Goal: Transaction & Acquisition: Download file/media

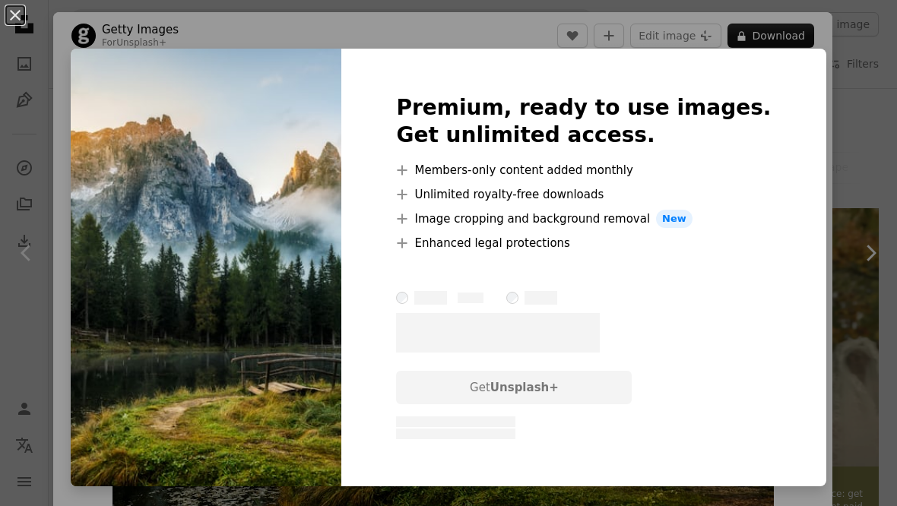
scroll to position [1095, 0]
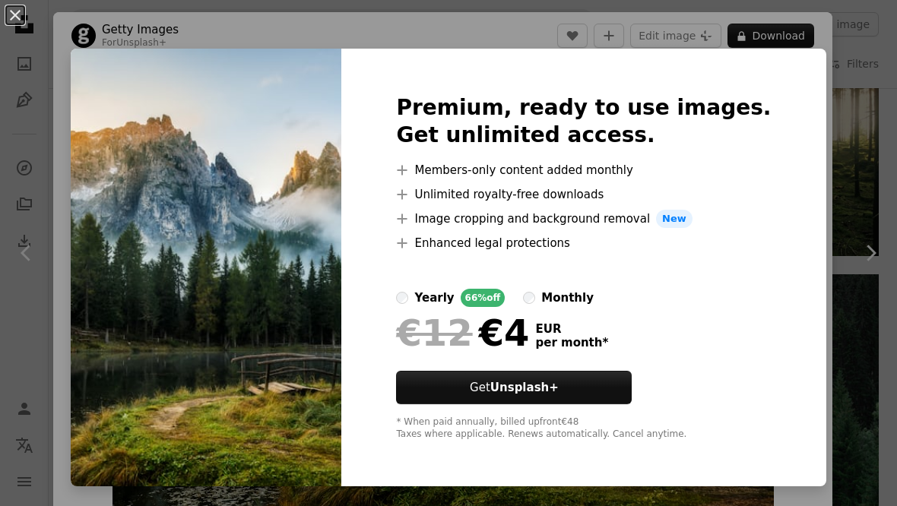
click at [577, 289] on div at bounding box center [583, 270] width 375 height 36
click at [579, 303] on div "monthly" at bounding box center [567, 298] width 52 height 18
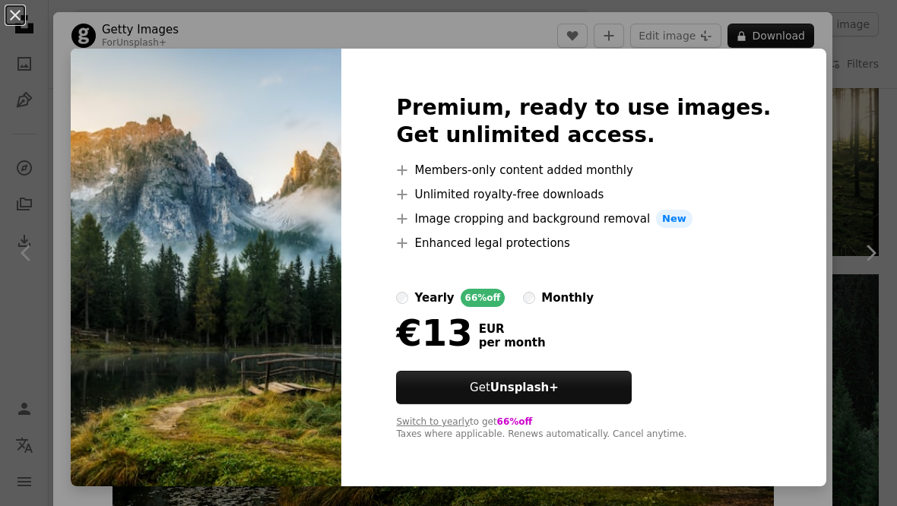
click at [847, 140] on div "An X shape Premium, ready to use images. Get unlimited access. A plus sign Memb…" at bounding box center [448, 253] width 897 height 506
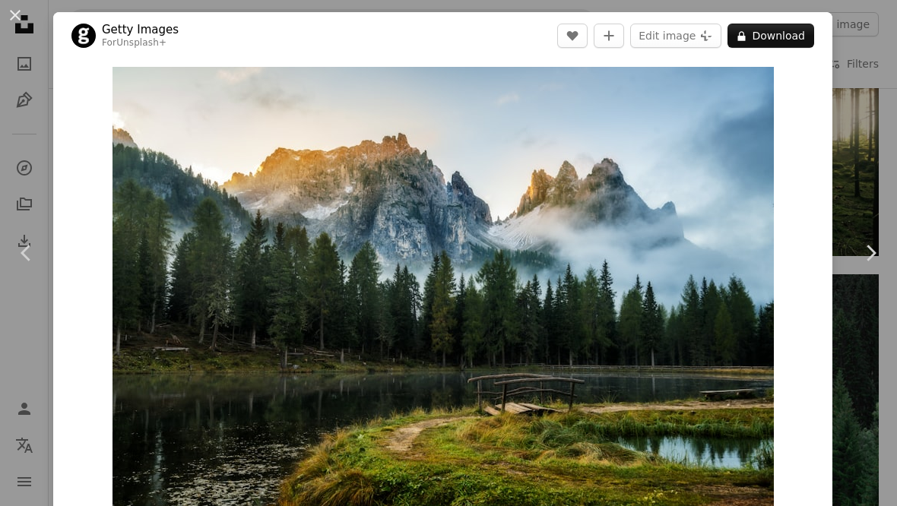
click at [878, 134] on div "An X shape Chevron left Chevron right Getty Images For Unsplash+ A heart A plus…" at bounding box center [448, 253] width 897 height 506
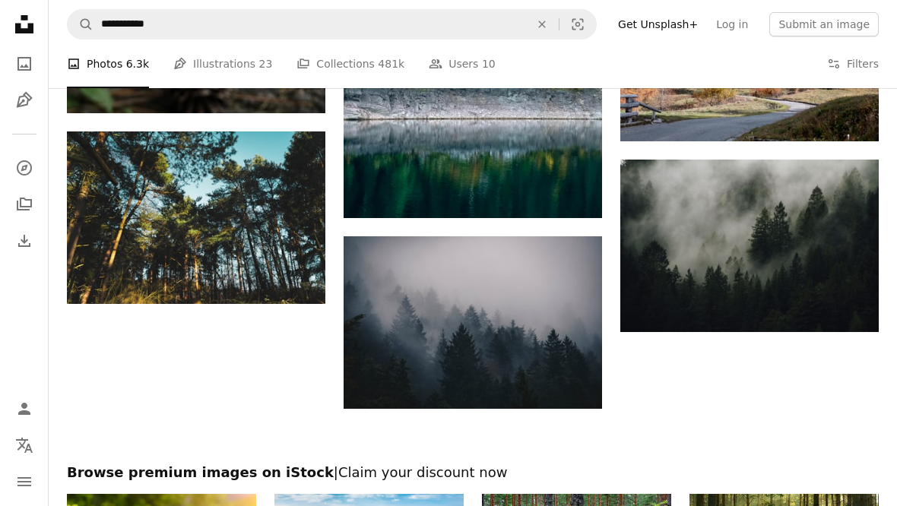
scroll to position [1809, 0]
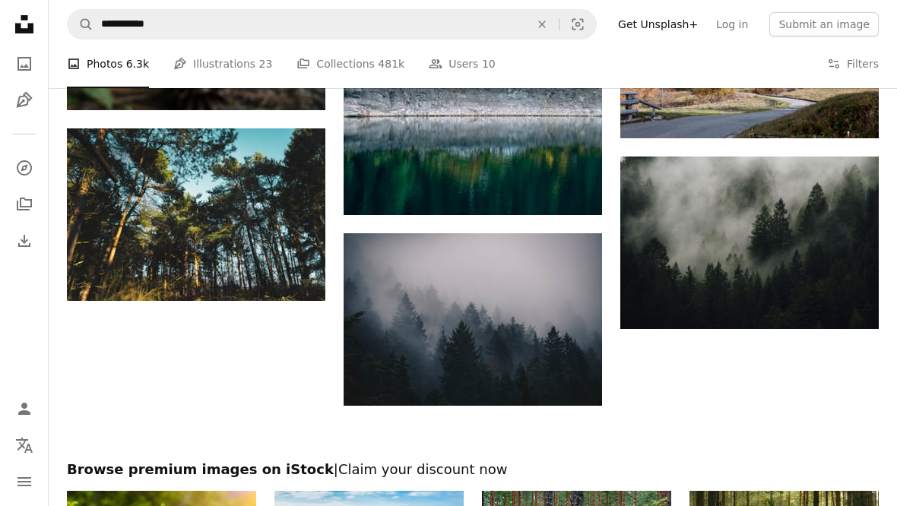
click at [551, 312] on img at bounding box center [473, 319] width 258 height 173
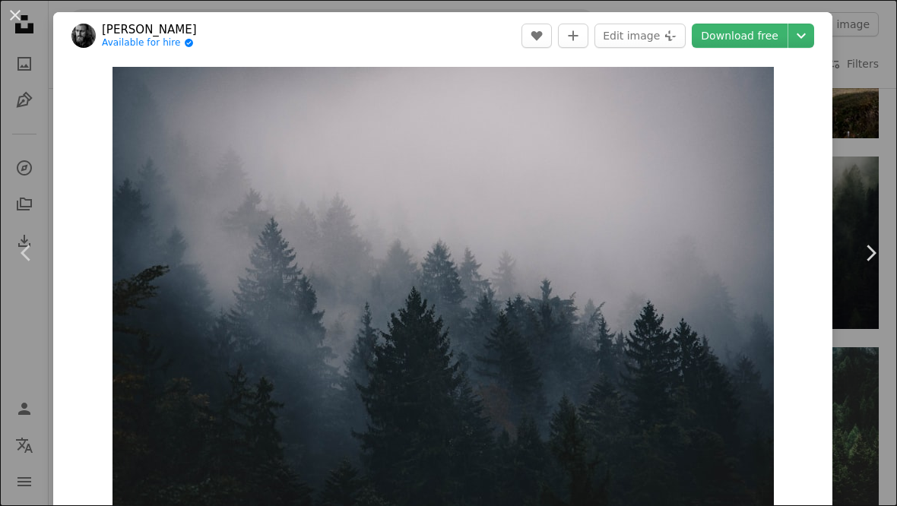
click at [877, 101] on div "An X shape Chevron left Chevron right [PERSON_NAME] Available for hire A checkm…" at bounding box center [448, 253] width 897 height 506
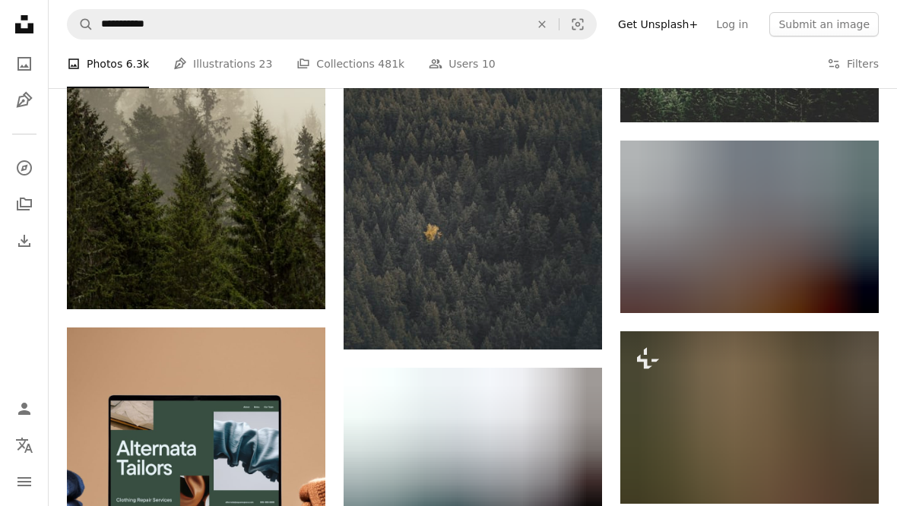
scroll to position [2207, 0]
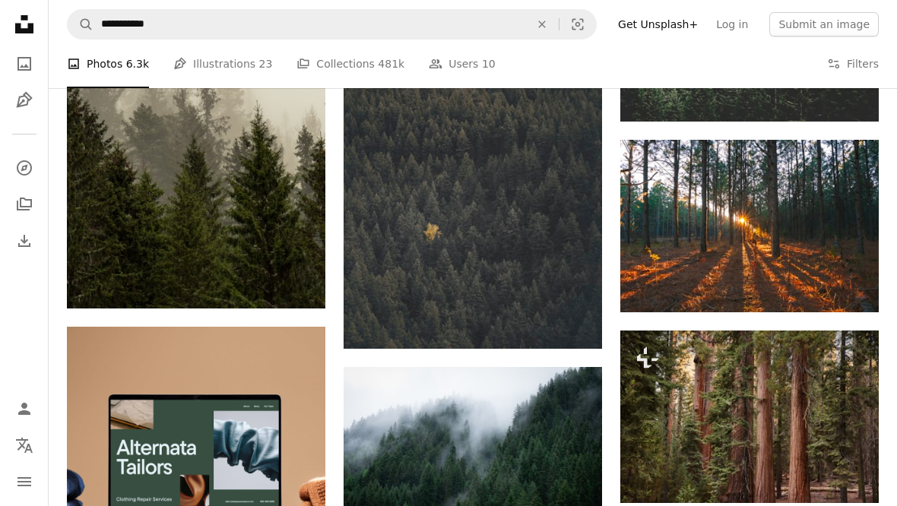
click at [770, 210] on img at bounding box center [749, 226] width 258 height 173
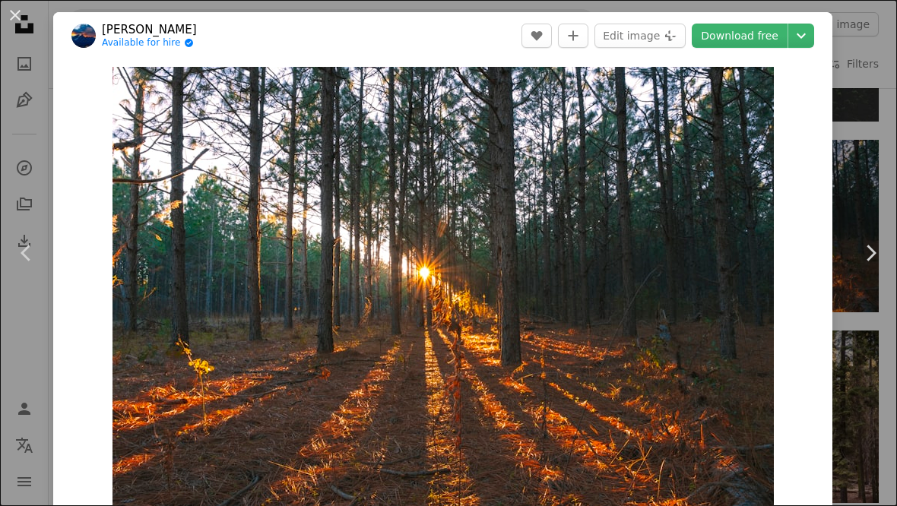
click at [868, 194] on div "An X shape Chevron left Chevron right [PERSON_NAME] Available for hire A checkm…" at bounding box center [448, 253] width 897 height 506
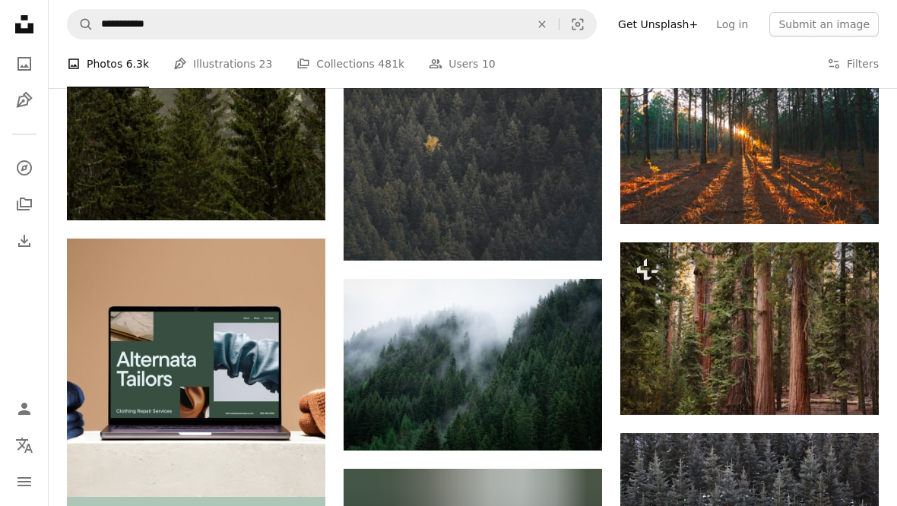
scroll to position [2297, 0]
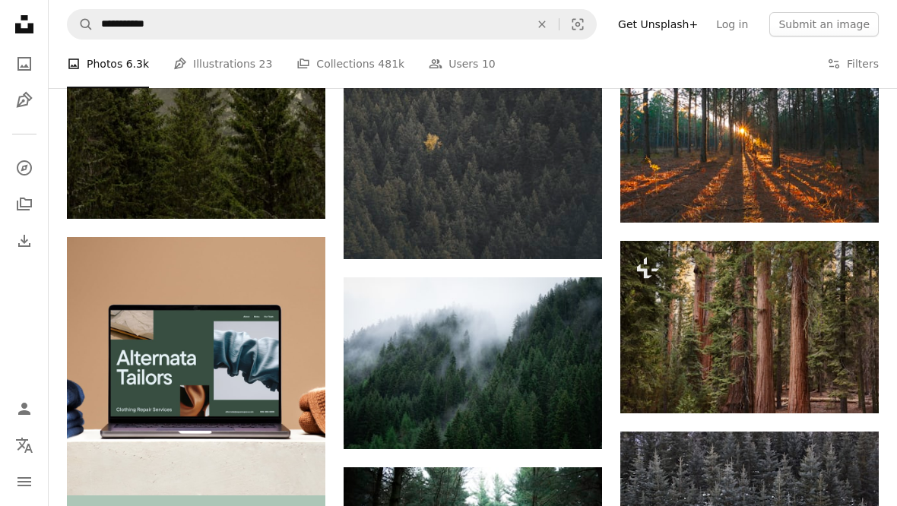
click at [729, 303] on img at bounding box center [749, 327] width 258 height 173
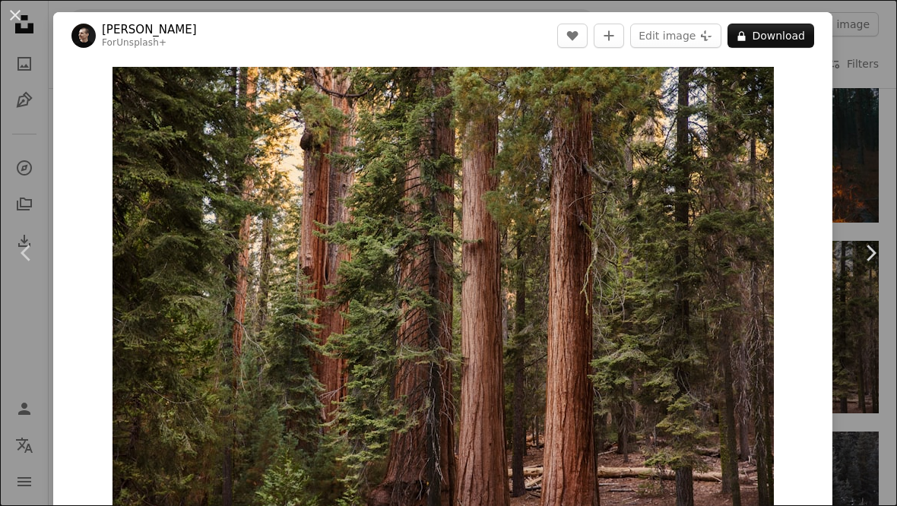
click at [875, 157] on div "An X shape Chevron left Chevron right [PERSON_NAME] For Unsplash+ A heart A plu…" at bounding box center [448, 253] width 897 height 506
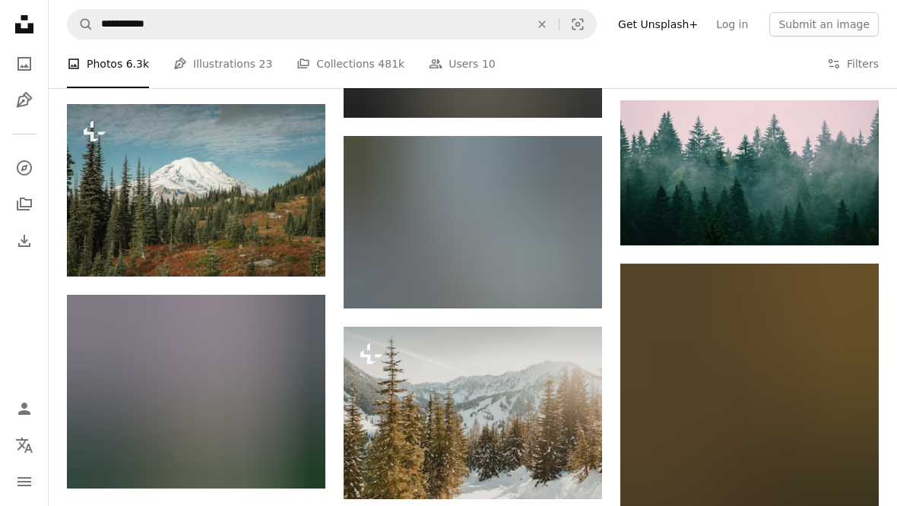
scroll to position [2984, 0]
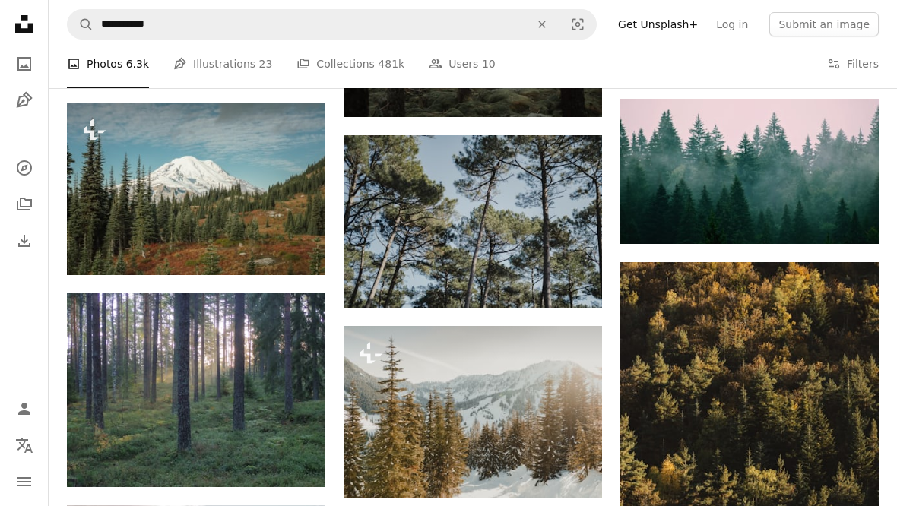
click at [291, 393] on img at bounding box center [196, 390] width 258 height 194
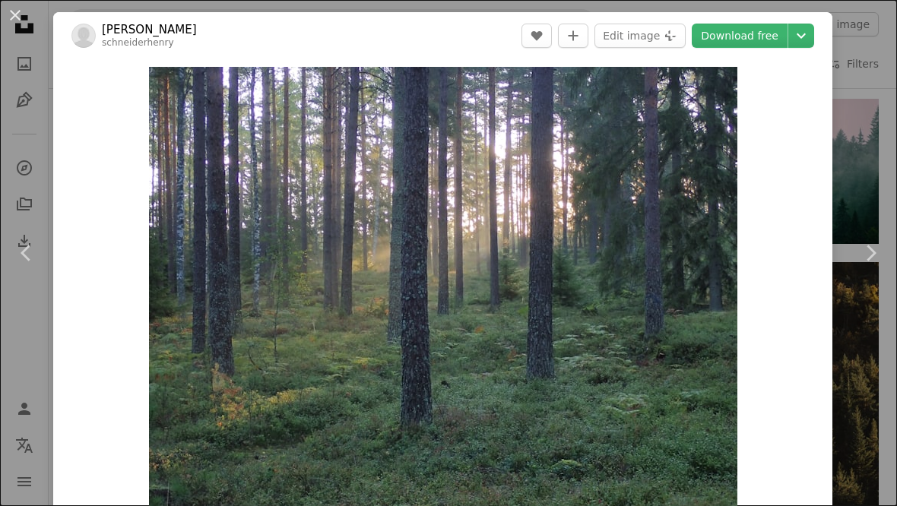
click at [877, 176] on div "An X shape Chevron left Chevron right [PERSON_NAME] schneiderhenry A heart A pl…" at bounding box center [448, 253] width 897 height 506
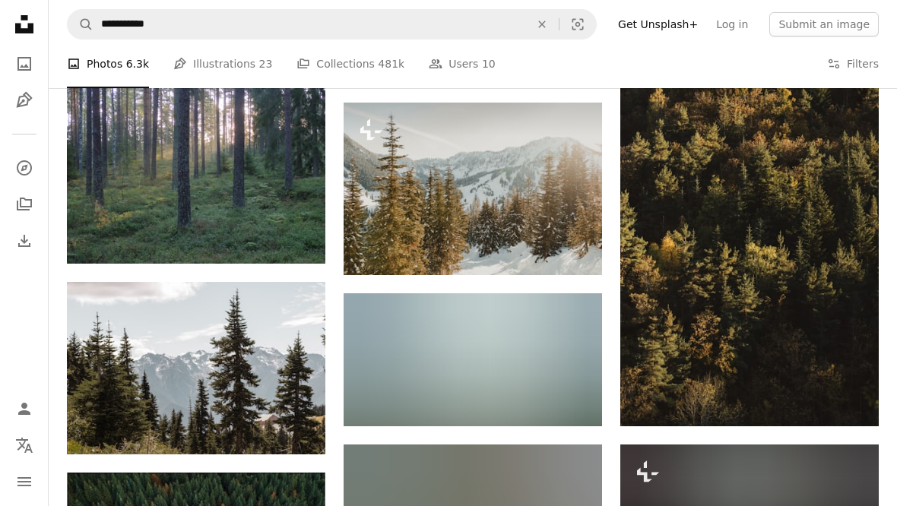
scroll to position [3196, 0]
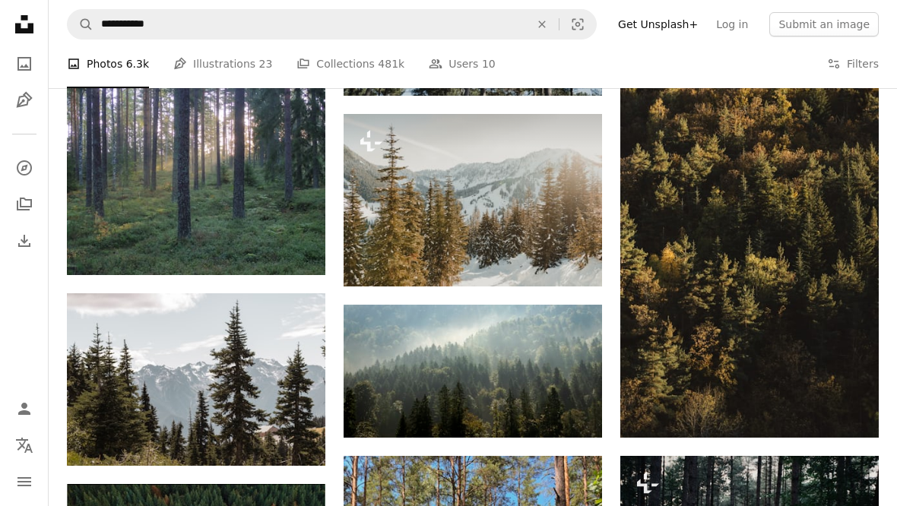
click at [476, 358] on img at bounding box center [473, 371] width 258 height 133
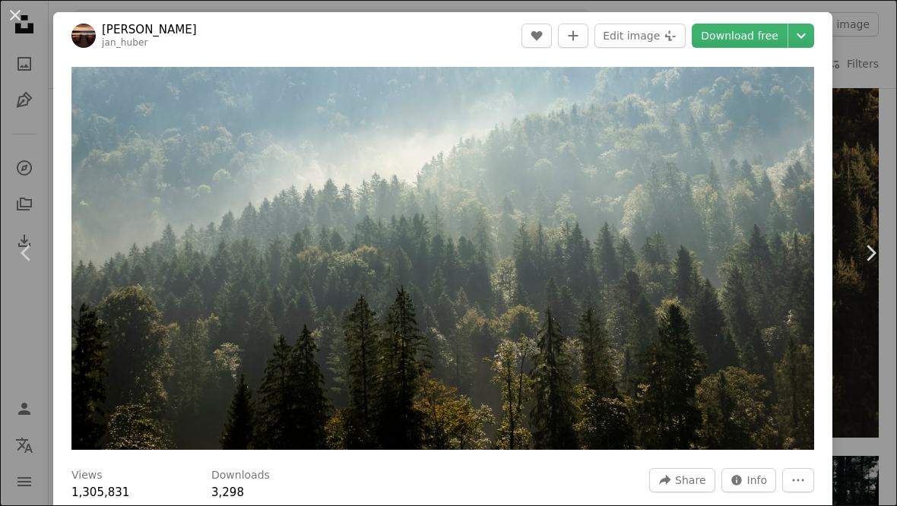
click at [805, 87] on img "Zoom in on this image" at bounding box center [442, 258] width 743 height 383
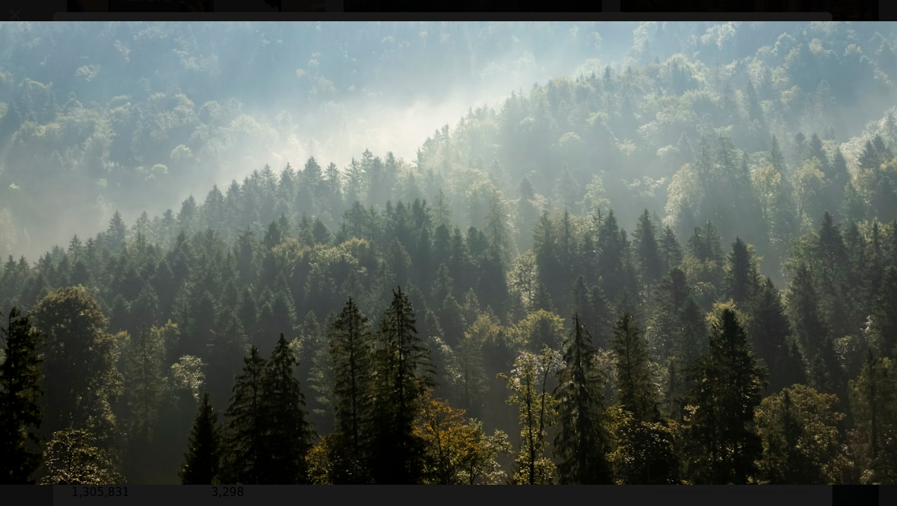
scroll to position [2680, 0]
click at [866, 20] on button "Zoom out on this image" at bounding box center [448, 253] width 898 height 508
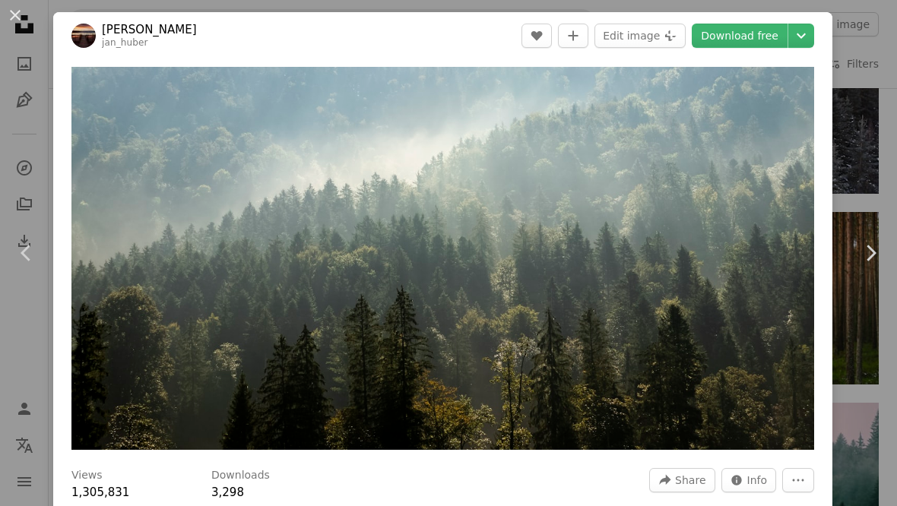
click at [894, 187] on div "An X shape Chevron left Chevron right [PERSON_NAME] jan_huber A heart A plus si…" at bounding box center [448, 253] width 897 height 506
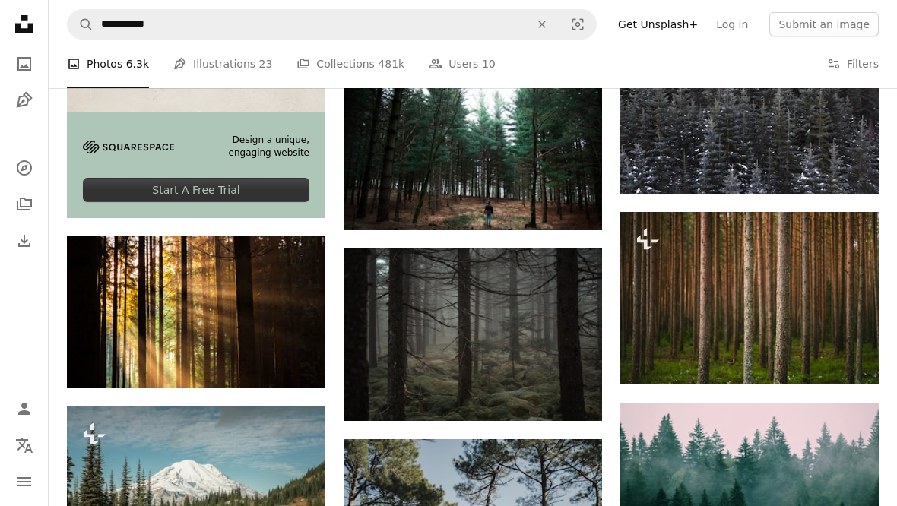
scroll to position [3218, 0]
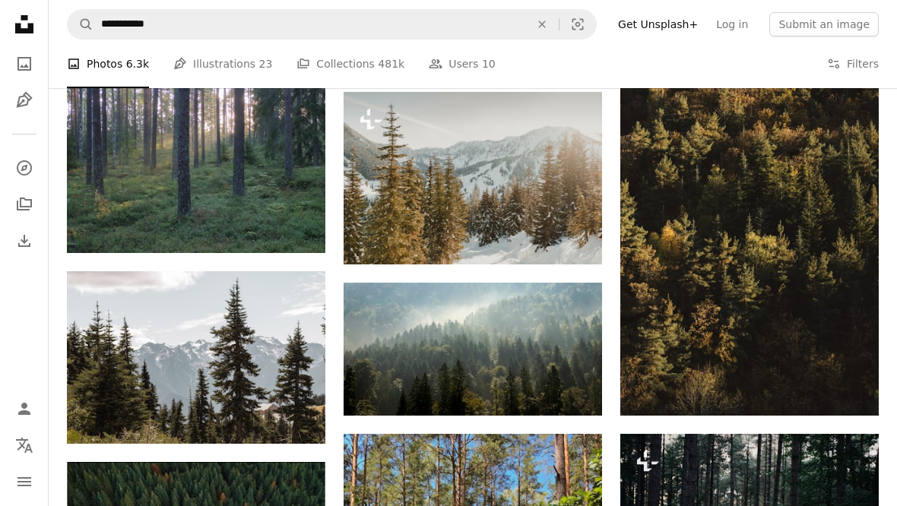
click at [482, 346] on img at bounding box center [473, 349] width 258 height 133
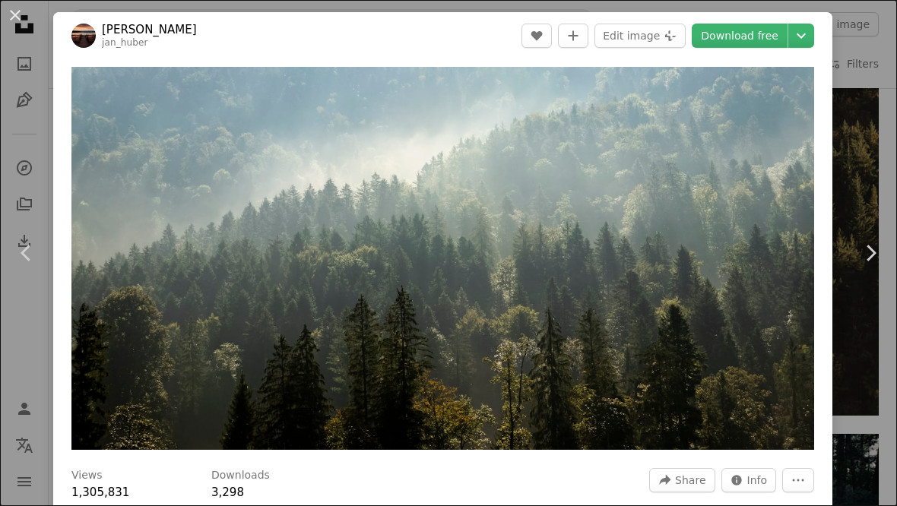
click at [811, 38] on icon "Chevron down" at bounding box center [801, 36] width 24 height 18
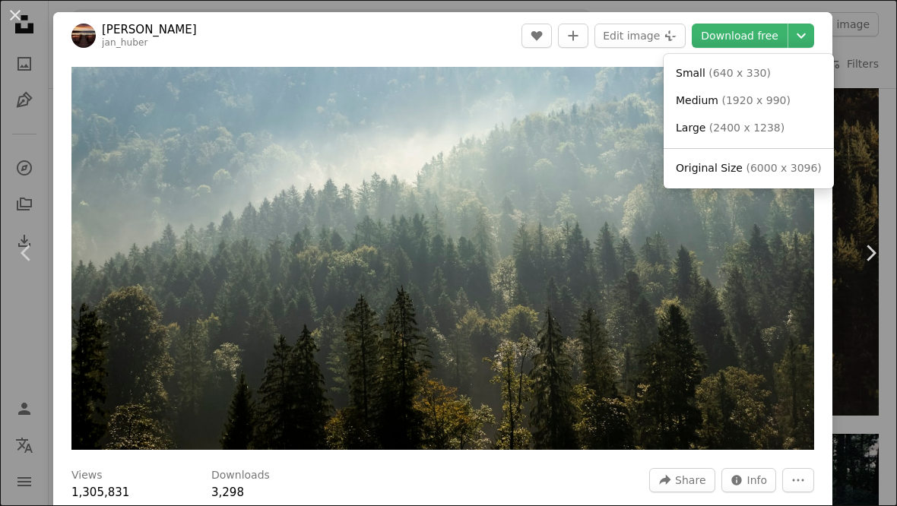
click at [749, 98] on span "( 1920 x 990 )" at bounding box center [755, 100] width 68 height 12
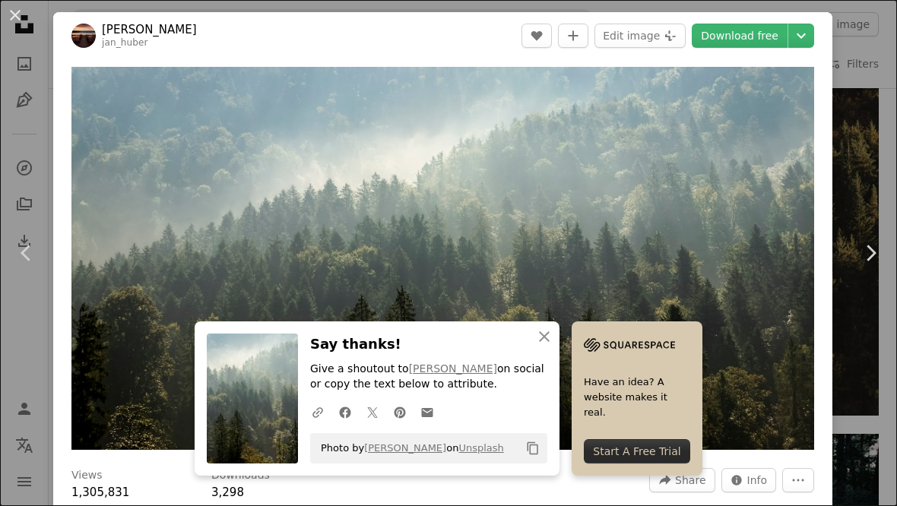
click at [669, 236] on img "Zoom in on this image" at bounding box center [442, 258] width 743 height 383
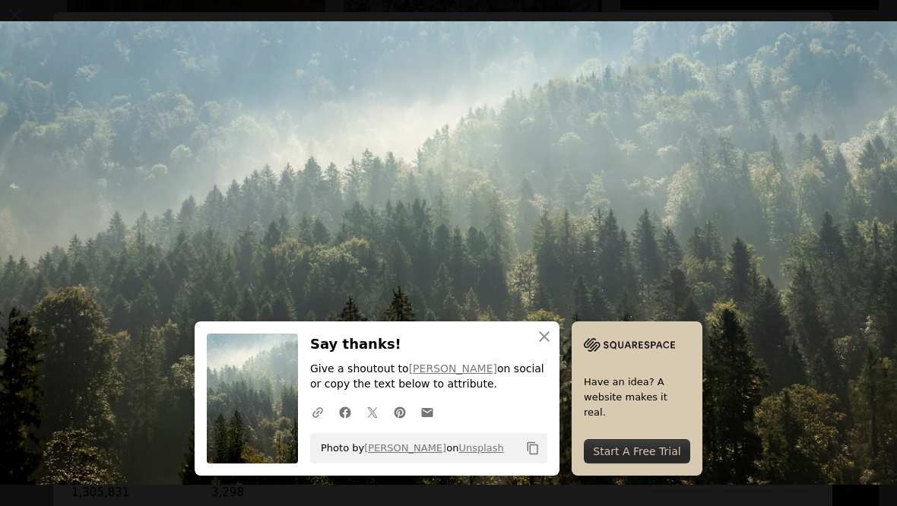
click at [545, 346] on icon "An X shape" at bounding box center [544, 337] width 18 height 18
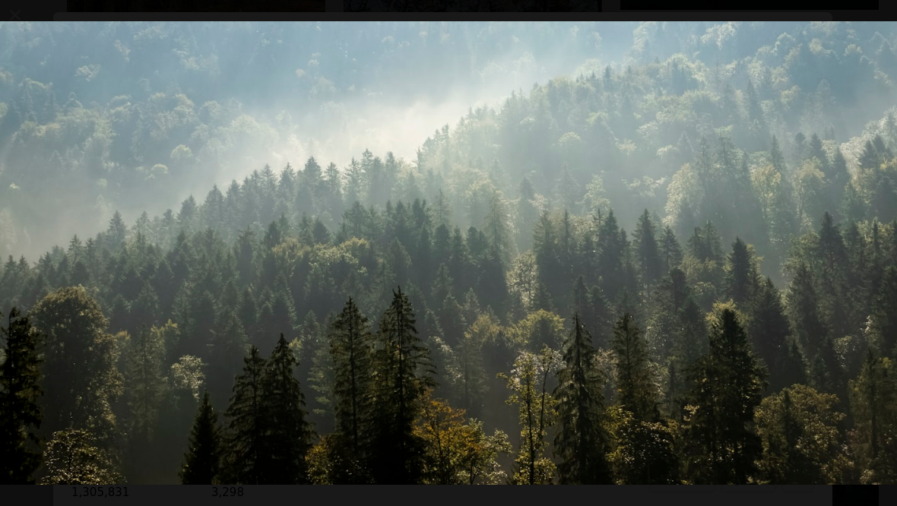
click at [865, 18] on button "Zoom out on this image" at bounding box center [448, 253] width 898 height 508
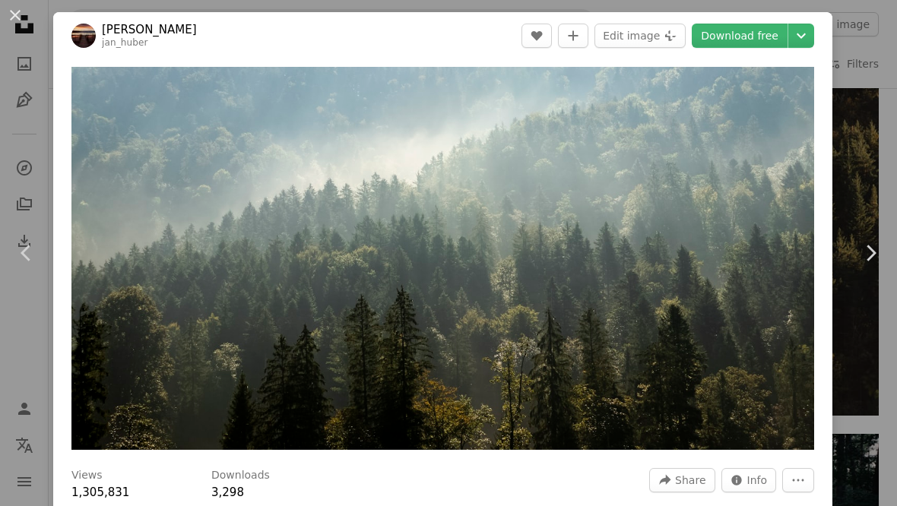
click at [813, 37] on icon "Chevron down" at bounding box center [801, 36] width 24 height 18
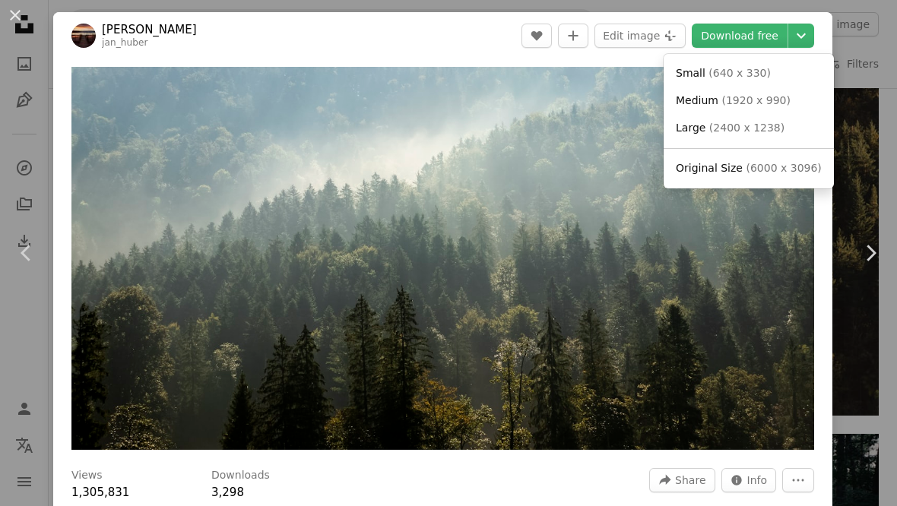
click at [727, 102] on span "( 1920 x 990 )" at bounding box center [755, 100] width 68 height 12
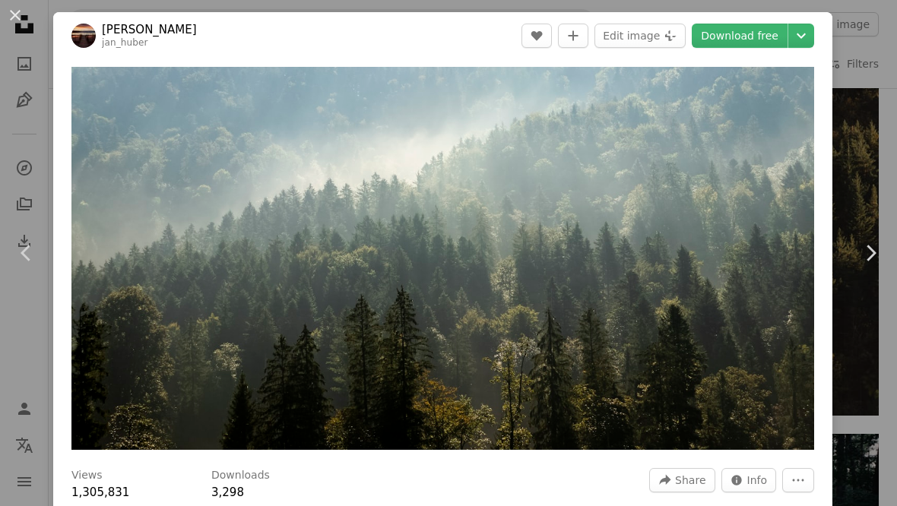
click at [876, 100] on div "An X shape Chevron left Chevron right [PERSON_NAME] jan_huber A heart A plus si…" at bounding box center [448, 253] width 897 height 506
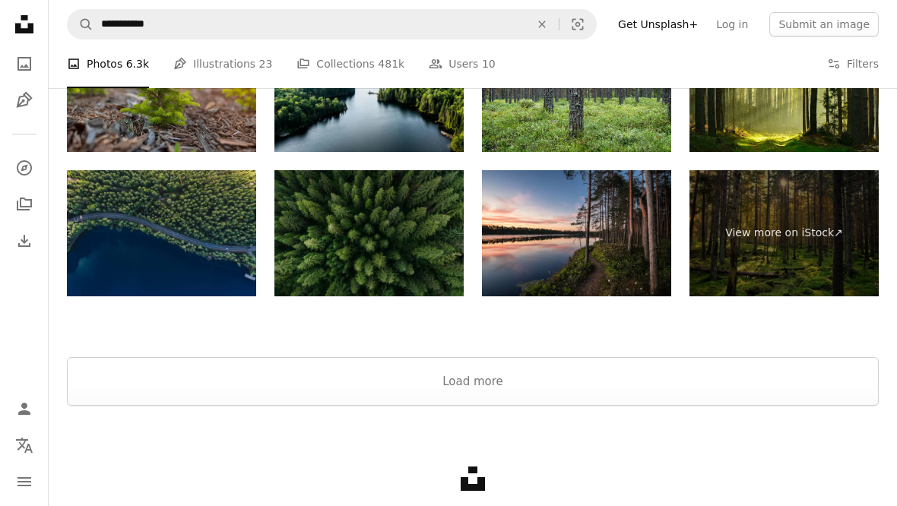
scroll to position [5802, 0]
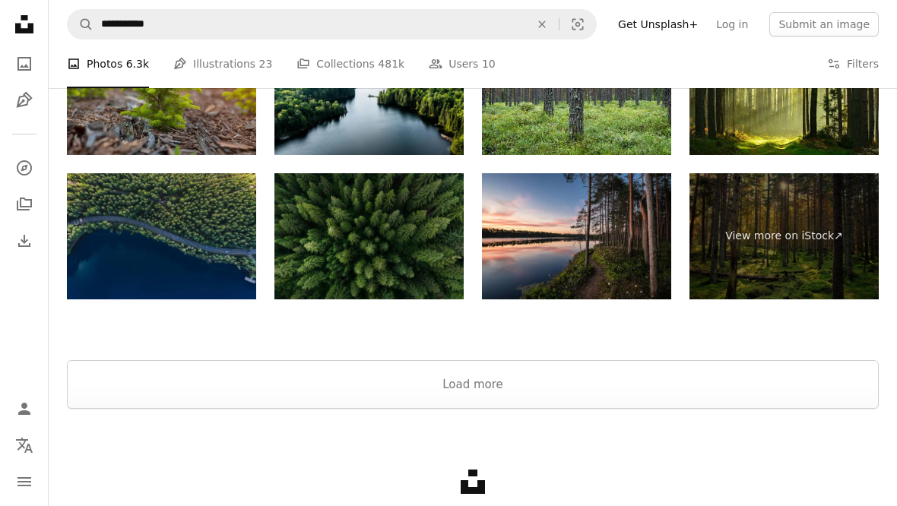
click at [536, 391] on button "Load more" at bounding box center [473, 384] width 812 height 49
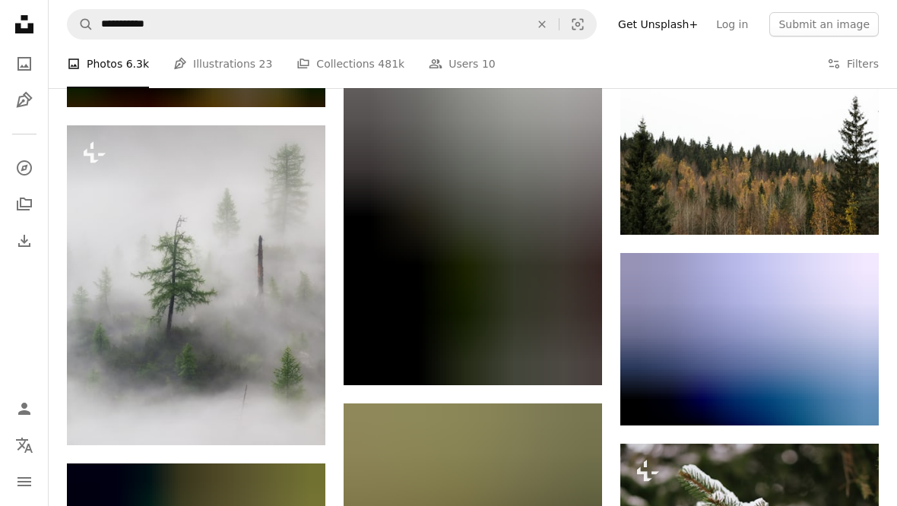
scroll to position [5766, 0]
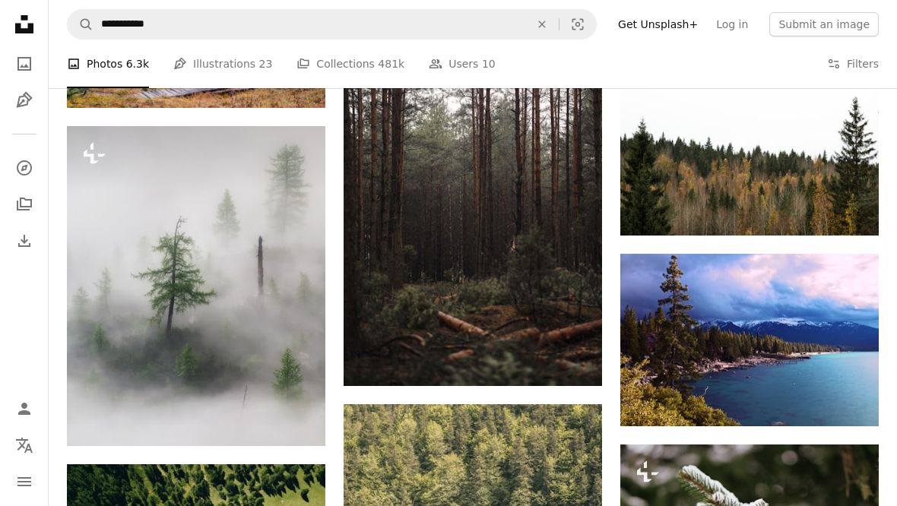
click at [745, 298] on img at bounding box center [749, 340] width 258 height 173
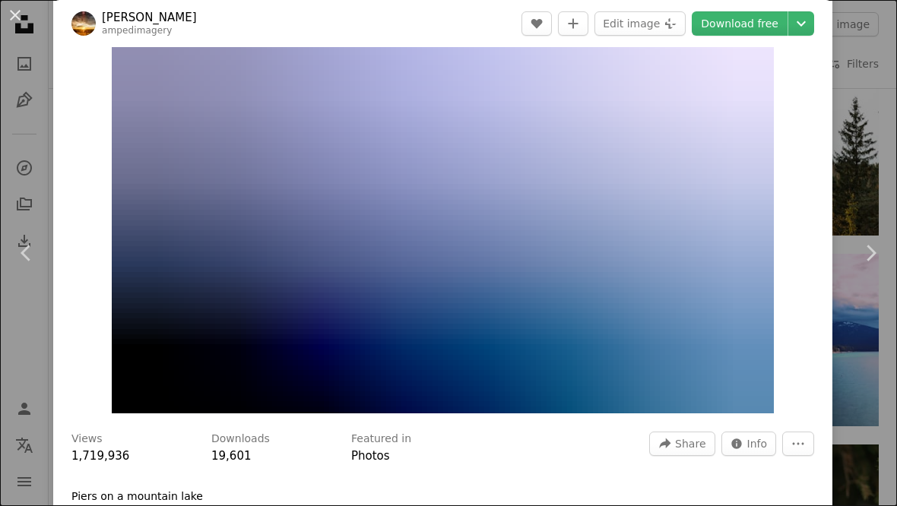
scroll to position [94, 0]
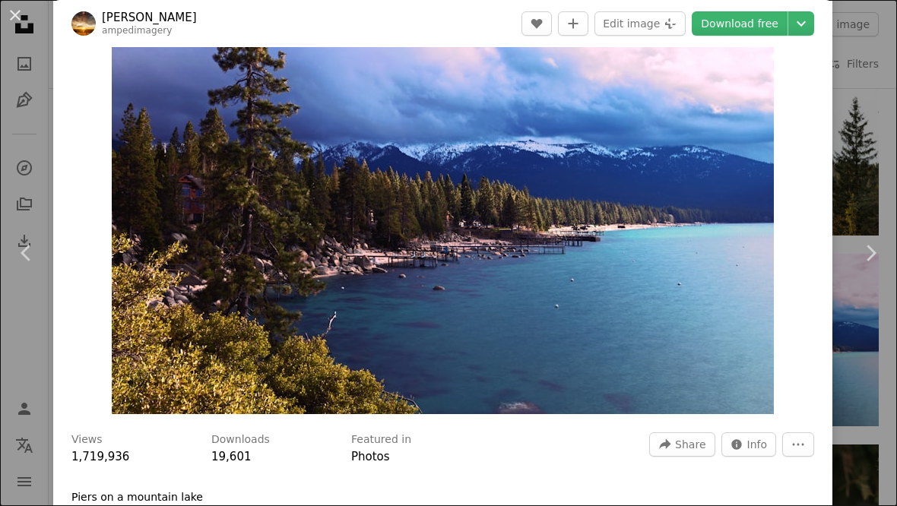
click at [882, 168] on div "An X shape Chevron left Chevron right [PERSON_NAME] ampedimagery A heart A plus…" at bounding box center [448, 253] width 897 height 506
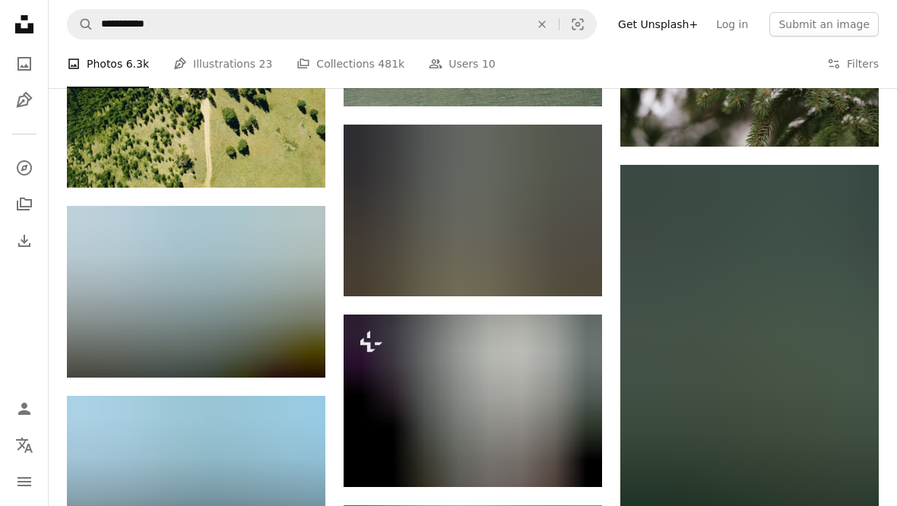
scroll to position [6237, 0]
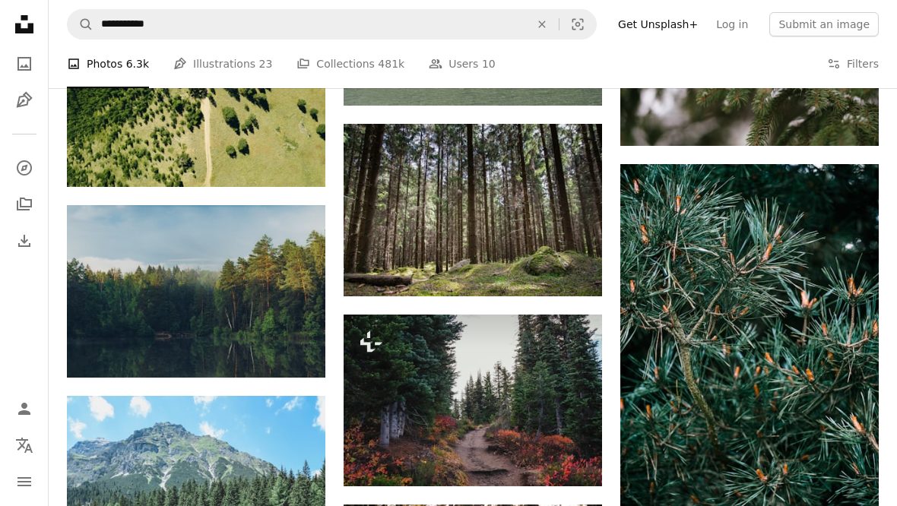
click at [266, 290] on img at bounding box center [196, 291] width 258 height 173
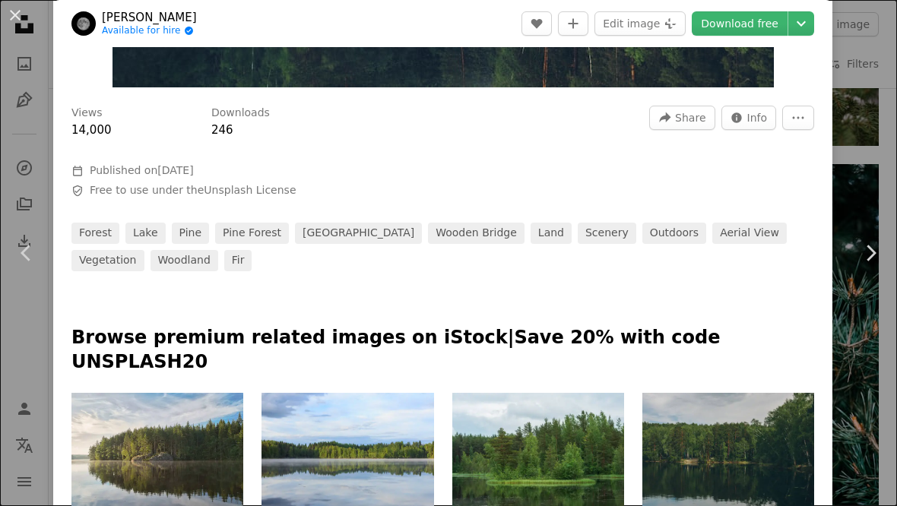
scroll to position [417, 0]
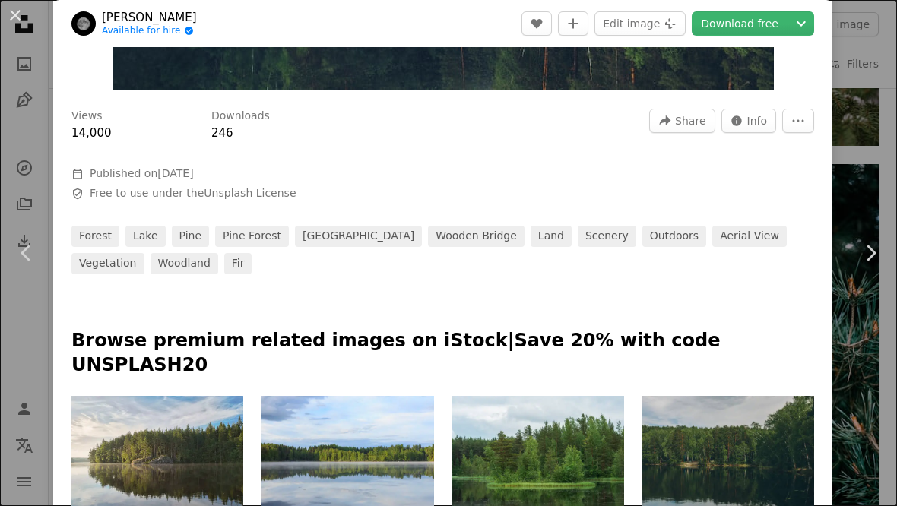
click at [868, 218] on link "Chevron right" at bounding box center [870, 253] width 53 height 146
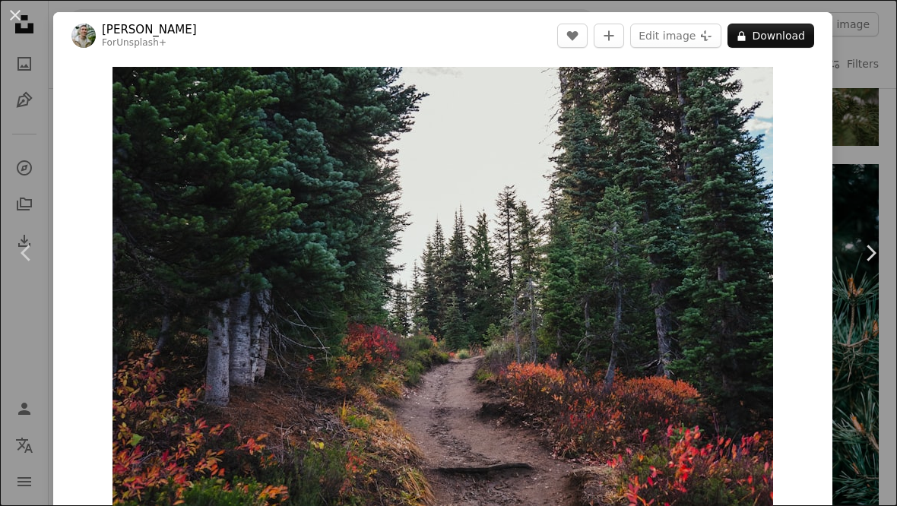
scroll to position [0, 493]
click at [876, 81] on div "An X shape Chevron left Chevron right [PERSON_NAME] For Unsplash+ A heart A plu…" at bounding box center [448, 253] width 897 height 506
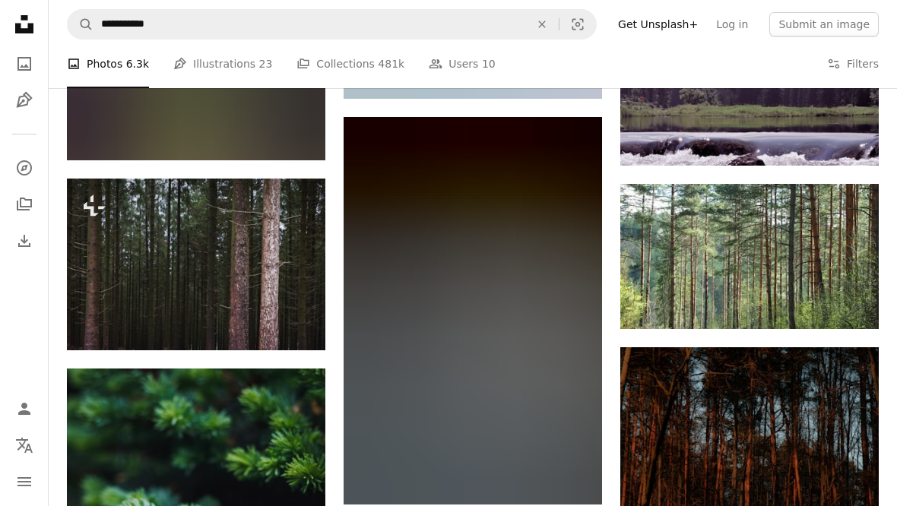
scroll to position [7776, 0]
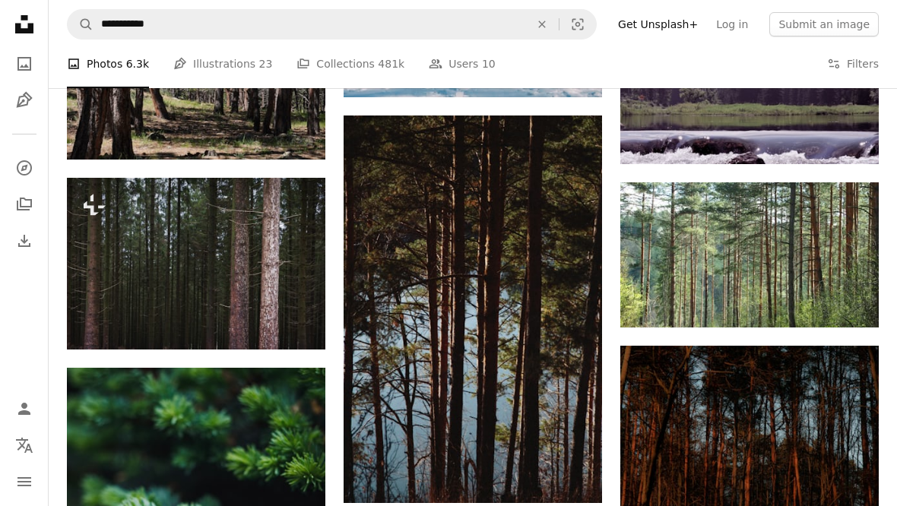
click at [745, 220] on img at bounding box center [749, 254] width 258 height 145
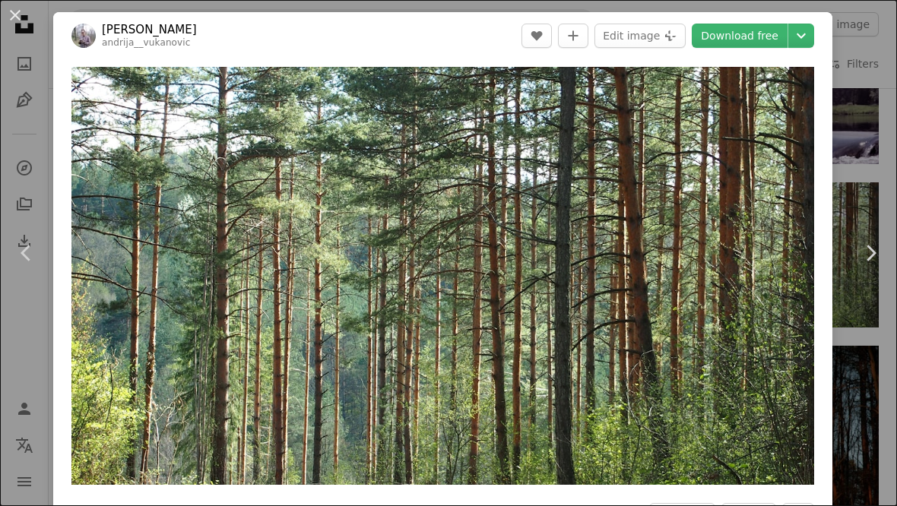
click at [876, 100] on div "An X shape Chevron left Chevron right [PERSON_NAME] andrija__vukanovic A heart …" at bounding box center [448, 253] width 897 height 506
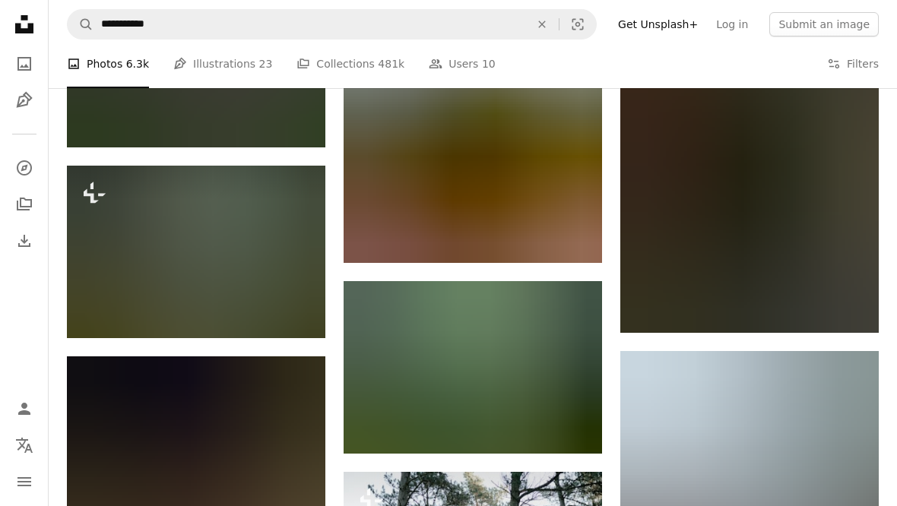
scroll to position [9660, 0]
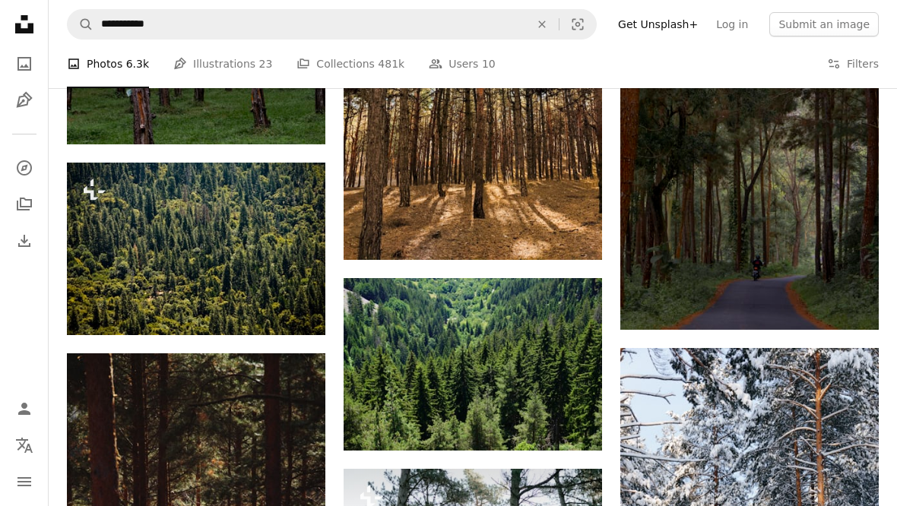
click at [533, 359] on img at bounding box center [473, 364] width 258 height 173
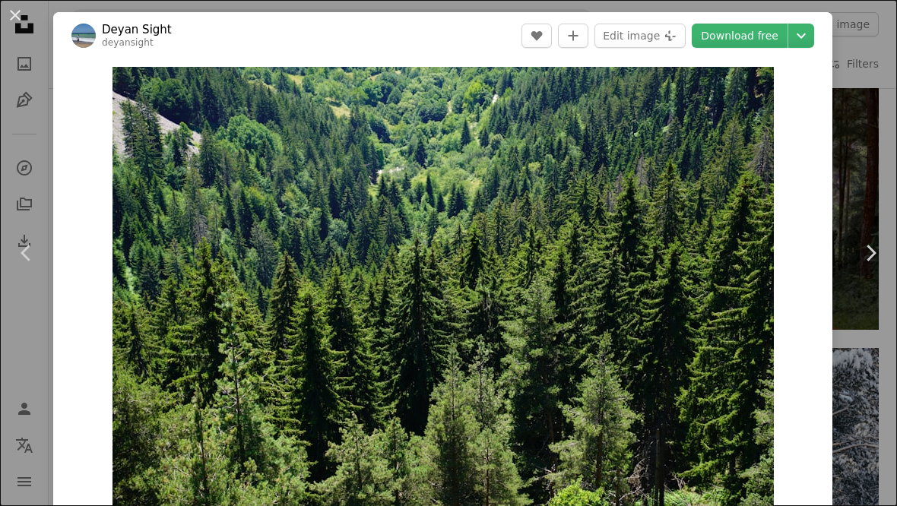
click at [881, 147] on div "An X shape Chevron left Chevron right Deyan Sight deyansight A heart A plus sig…" at bounding box center [448, 253] width 897 height 506
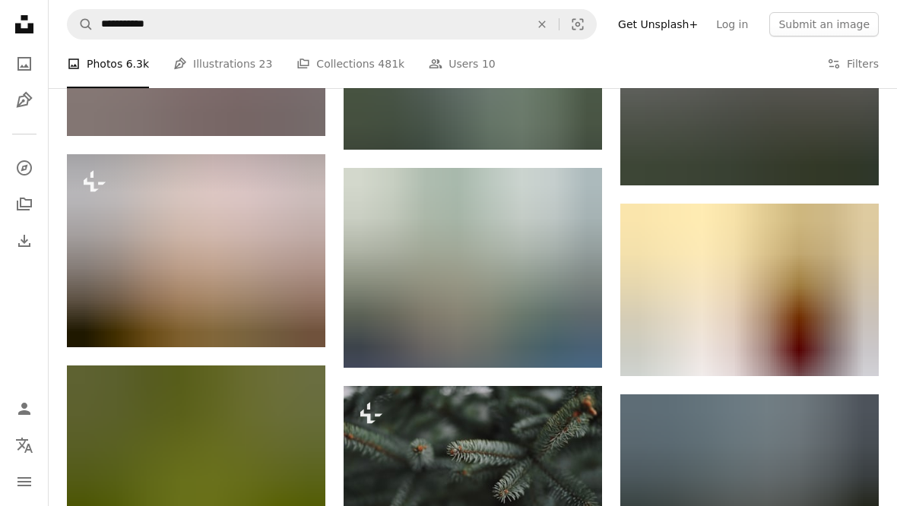
scroll to position [33584, 0]
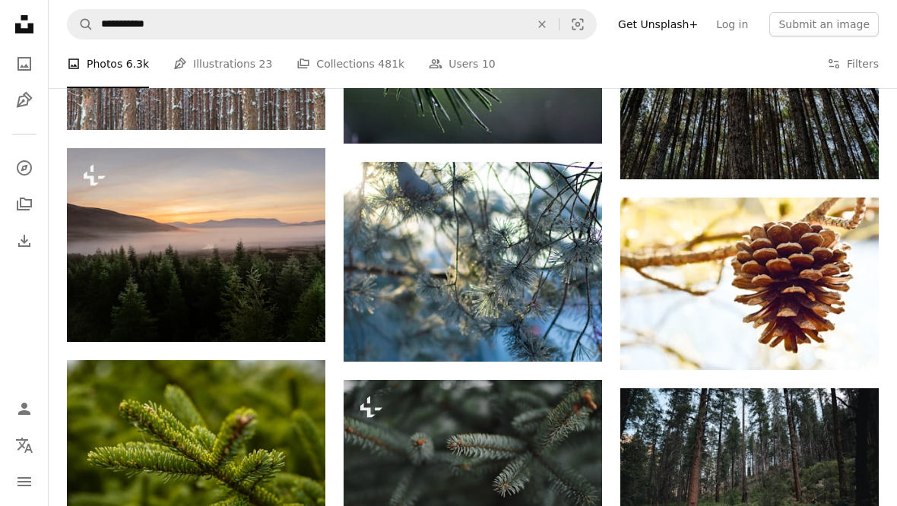
click at [235, 241] on img at bounding box center [196, 245] width 258 height 194
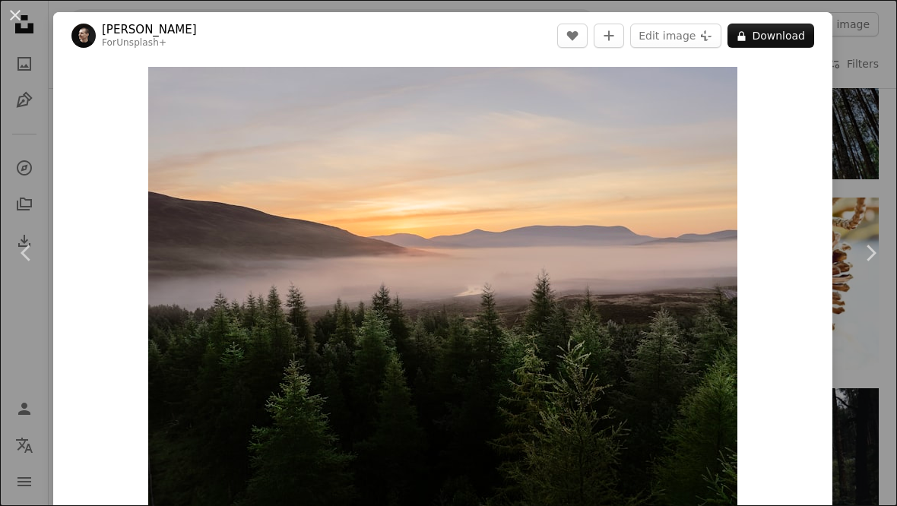
scroll to position [0, 2360]
click at [723, 96] on img "Zoom in on this image" at bounding box center [442, 287] width 589 height 441
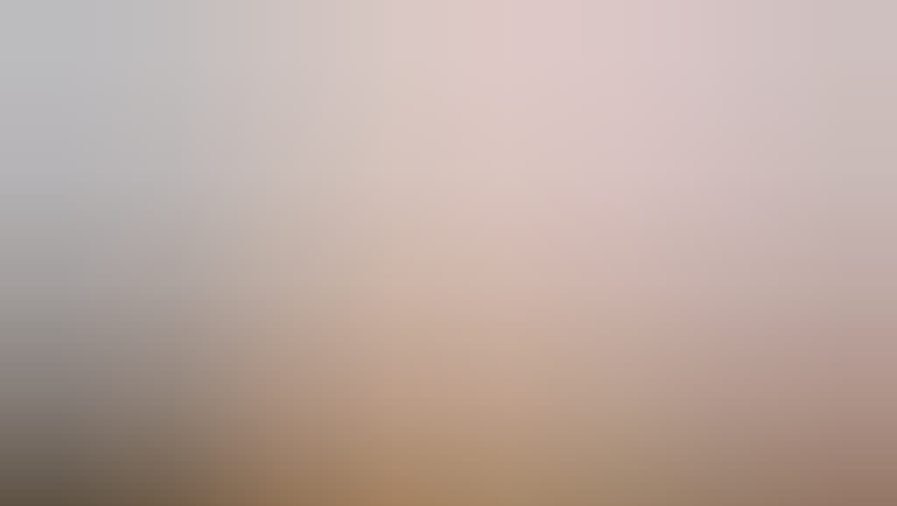
scroll to position [46, 0]
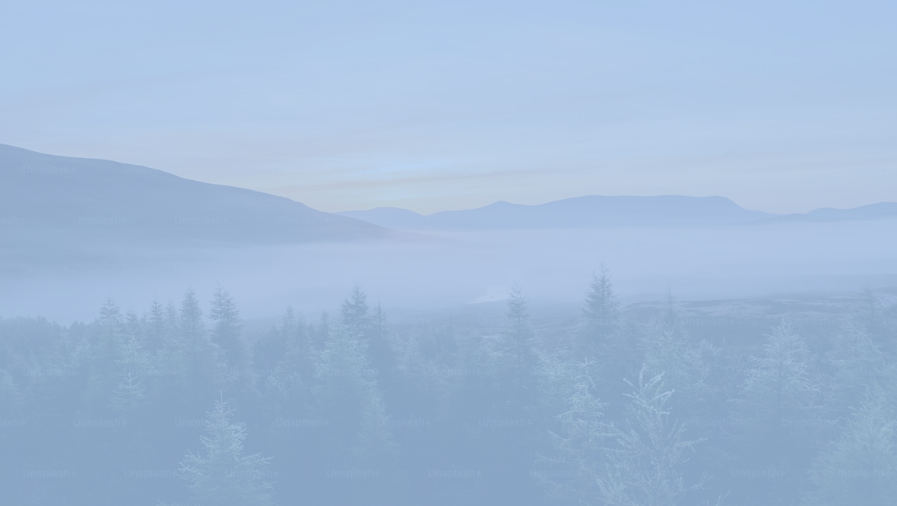
click at [789, 321] on img "Zoom out on this image" at bounding box center [448, 289] width 898 height 673
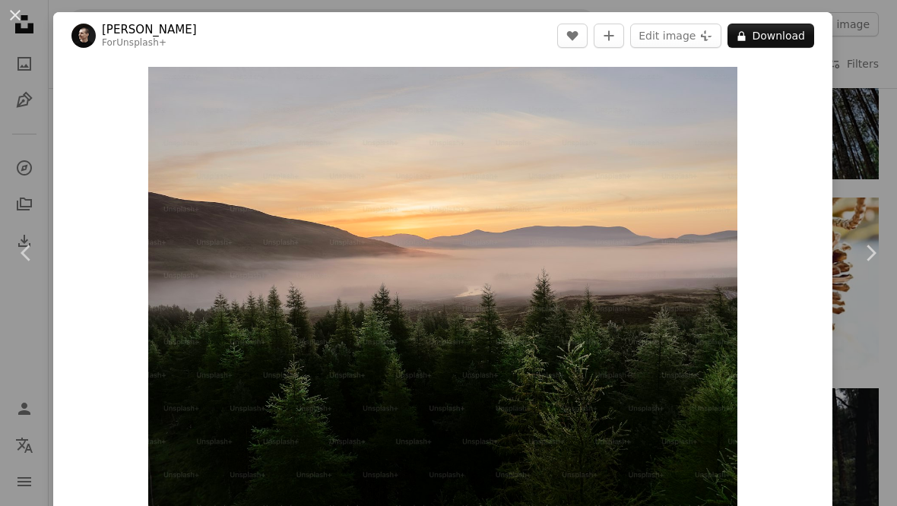
click at [879, 163] on div "An X shape Chevron left Chevron right [PERSON_NAME] For Unsplash+ A heart A plu…" at bounding box center [448, 253] width 897 height 506
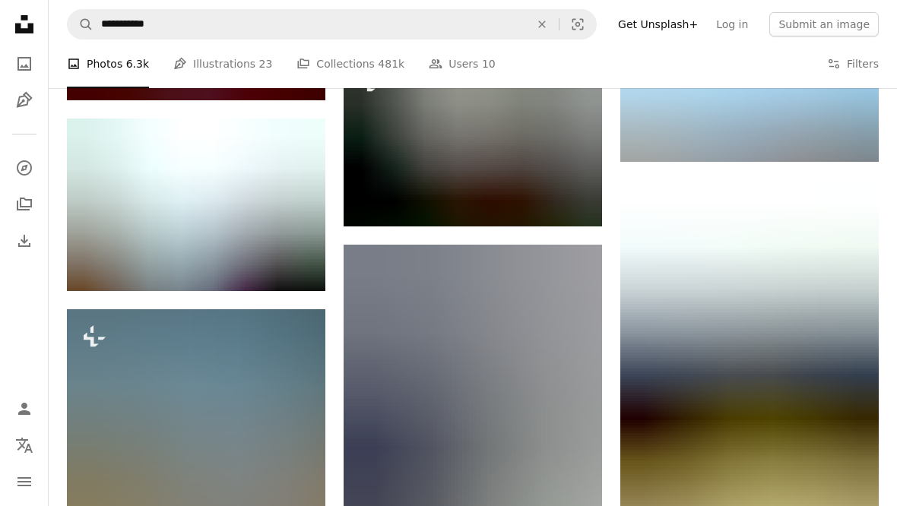
scroll to position [53986, 0]
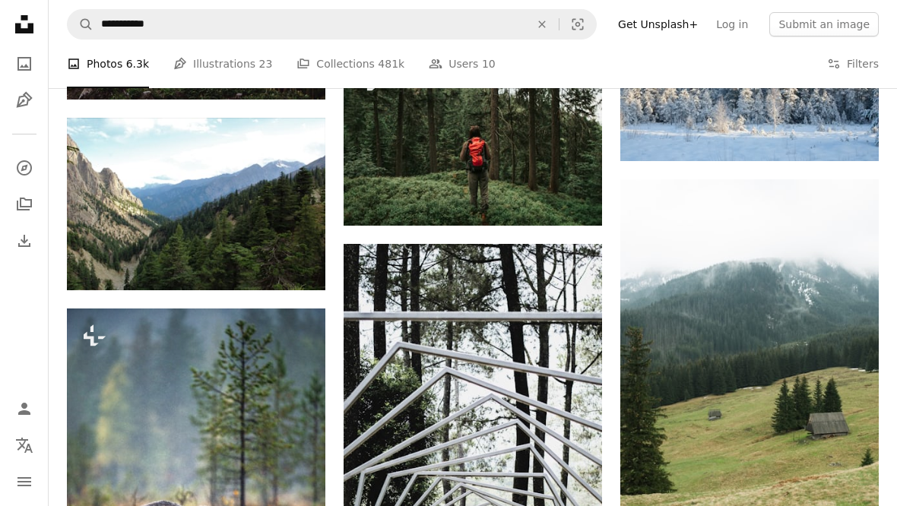
click at [113, 211] on img at bounding box center [196, 204] width 258 height 173
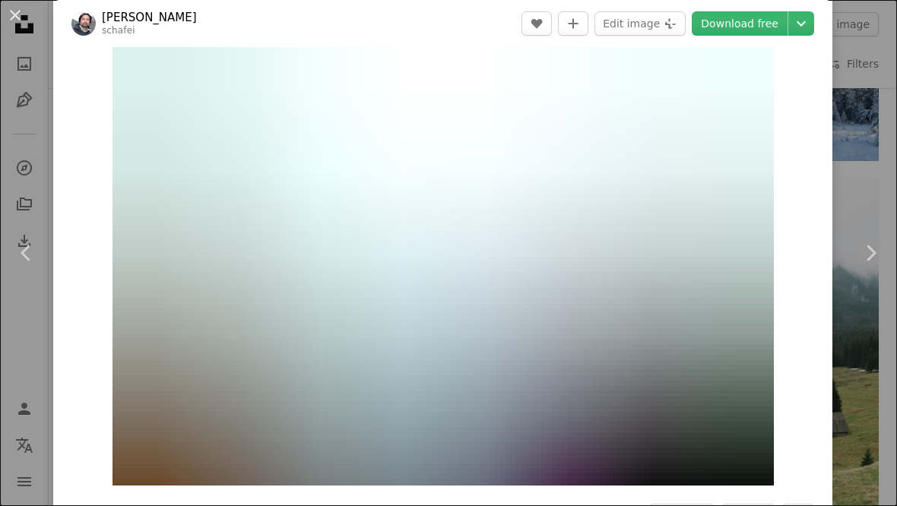
scroll to position [2, 0]
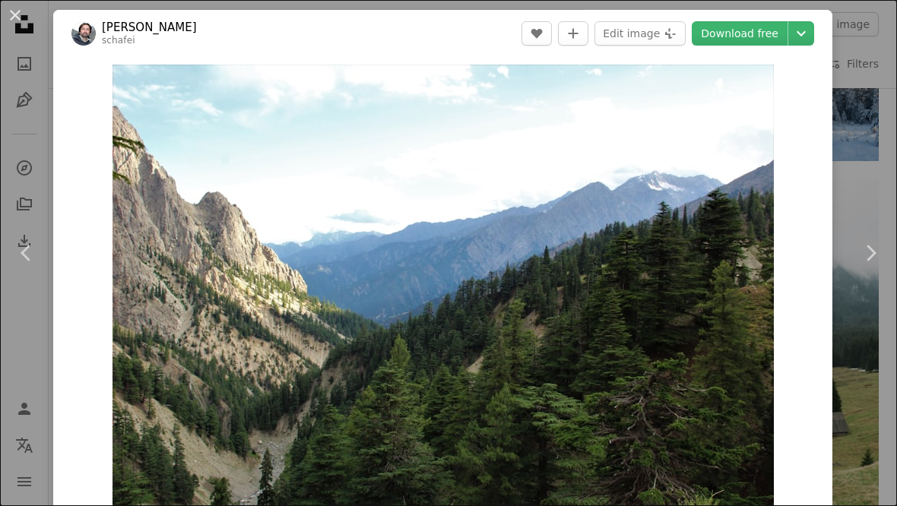
click at [870, 187] on div "An X shape Chevron left Chevron right [PERSON_NAME] schafei A heart A plus sign…" at bounding box center [448, 253] width 897 height 506
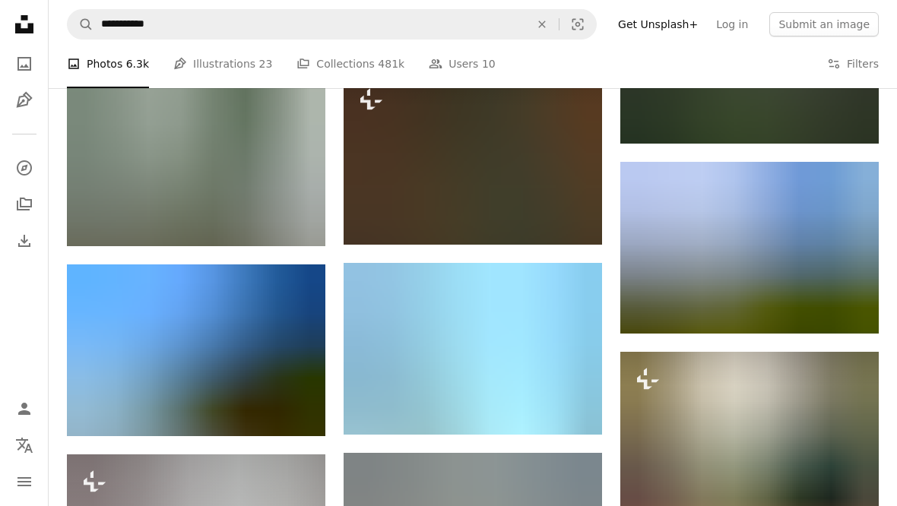
scroll to position [59557, 0]
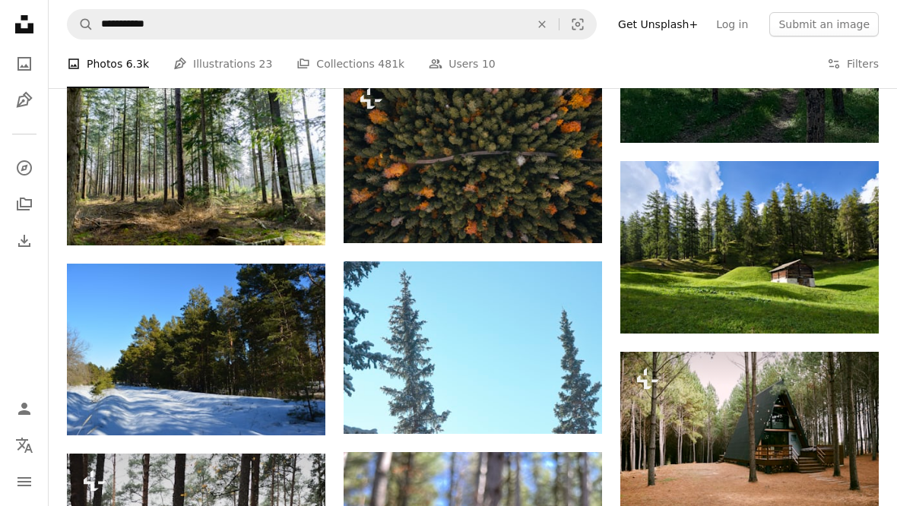
click at [848, 300] on icon "Download" at bounding box center [849, 305] width 10 height 11
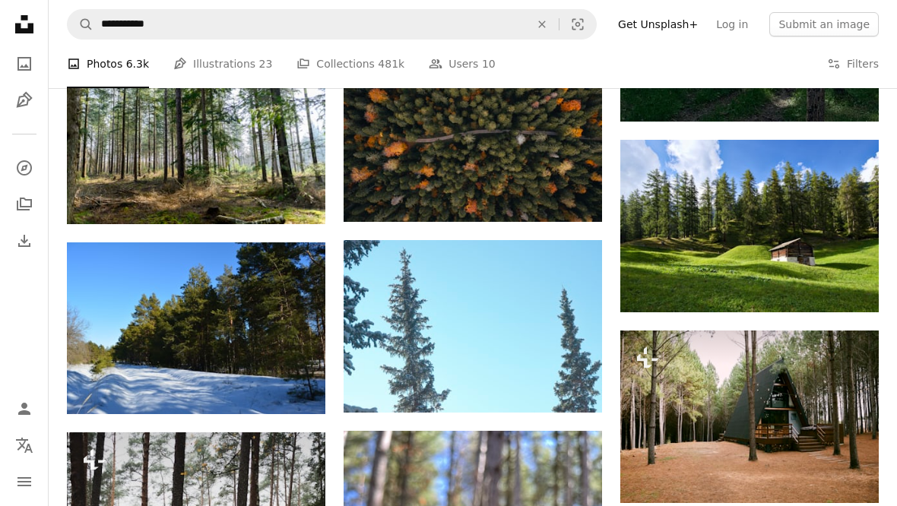
click at [844, 209] on img at bounding box center [749, 226] width 258 height 173
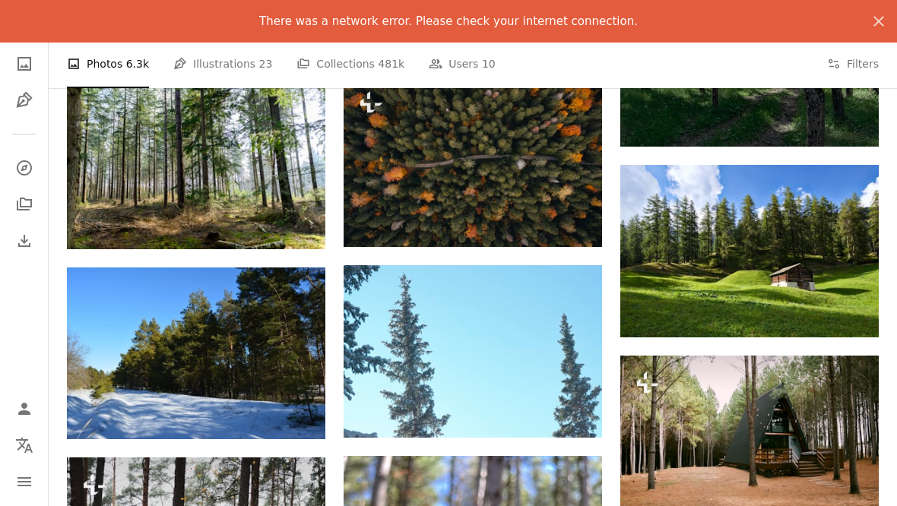
click at [750, 238] on img at bounding box center [749, 251] width 258 height 173
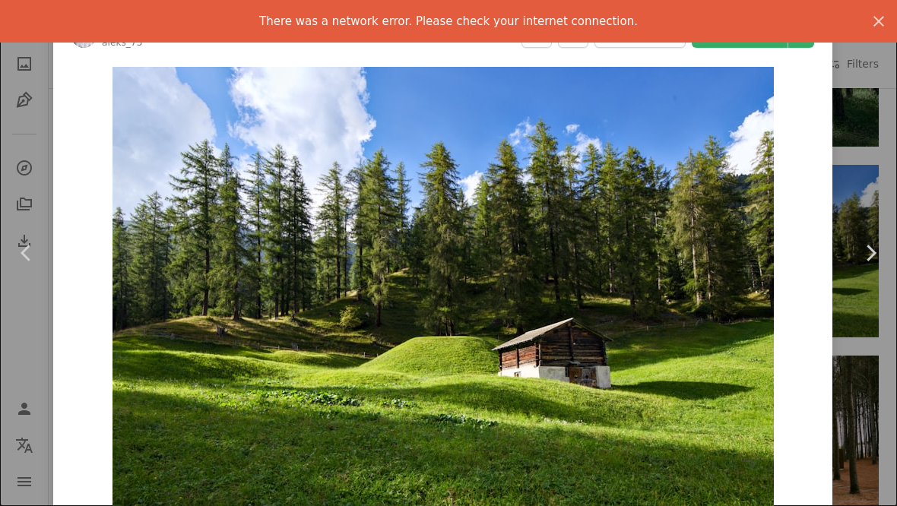
click at [768, 108] on img "Zoom in on this image" at bounding box center [442, 287] width 661 height 441
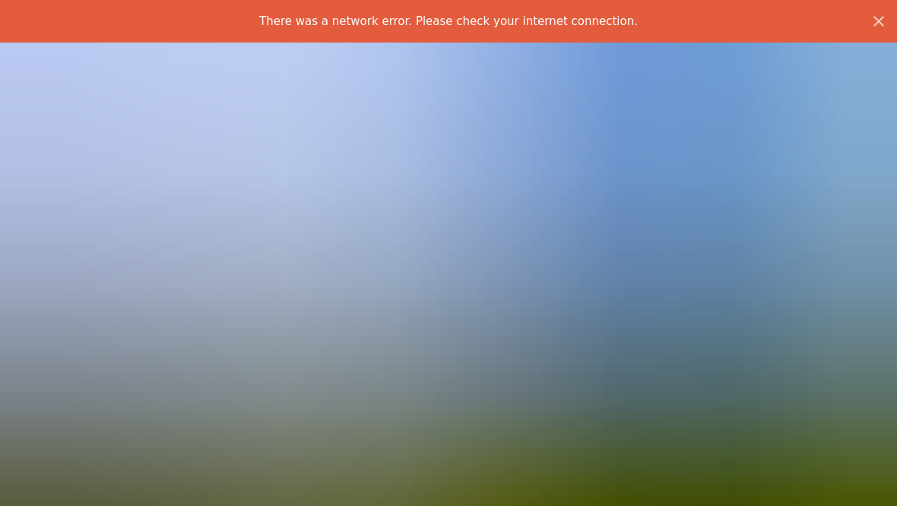
scroll to position [21, 0]
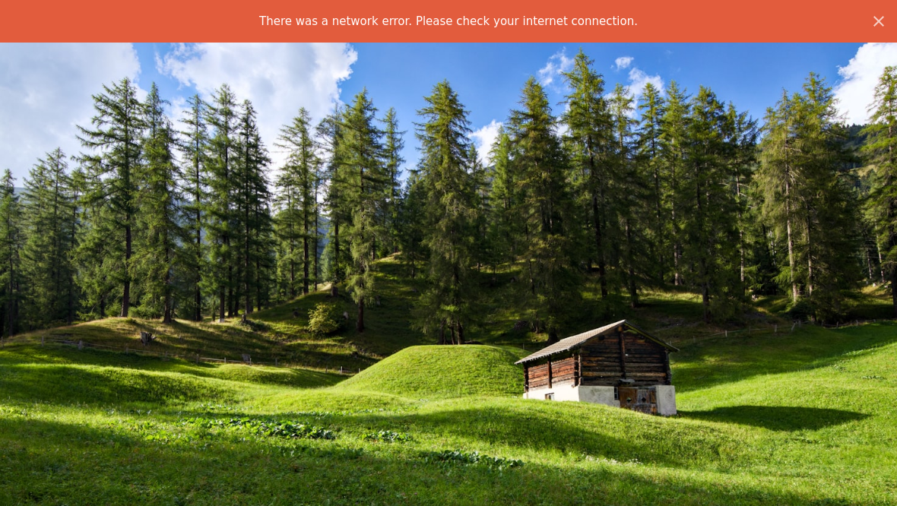
click at [773, 91] on img "Zoom out on this image" at bounding box center [448, 278] width 898 height 599
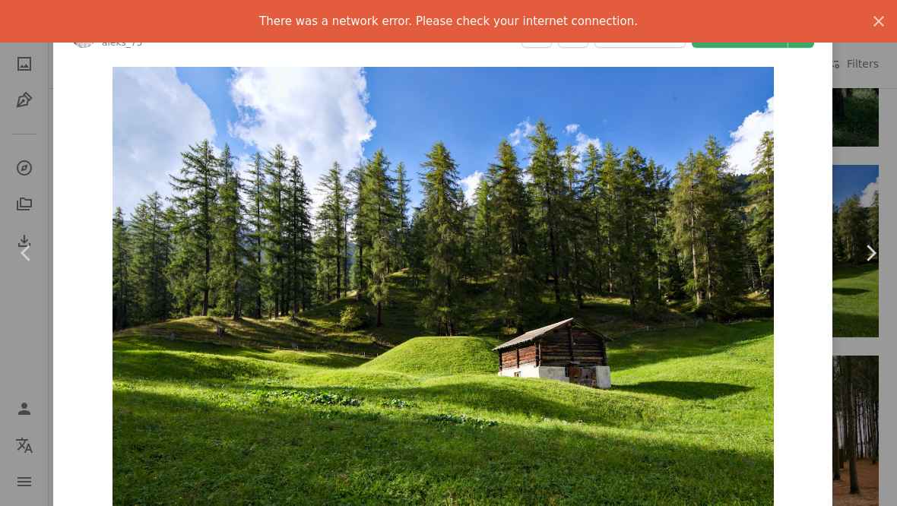
scroll to position [-24, 0]
